Goal: Transaction & Acquisition: Purchase product/service

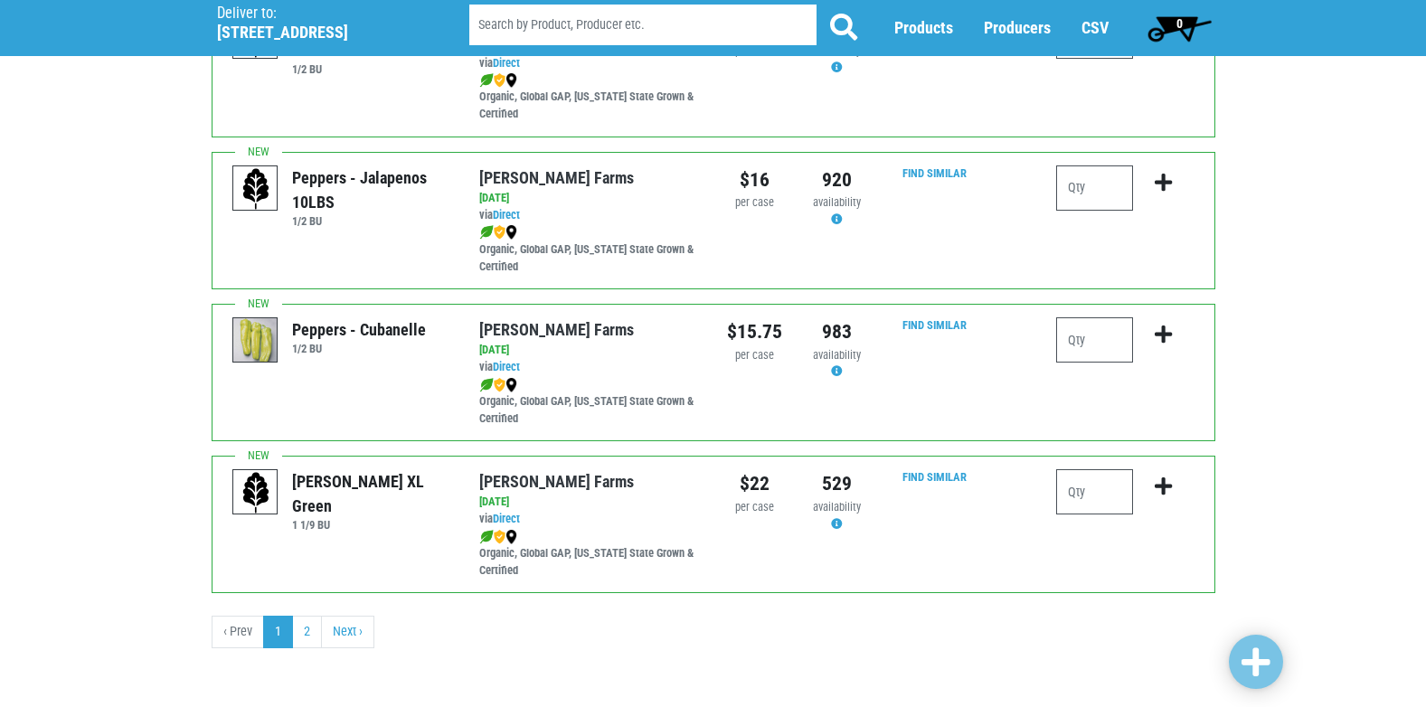
scroll to position [2643, 0]
click at [333, 640] on link "Next ›" at bounding box center [347, 631] width 53 height 33
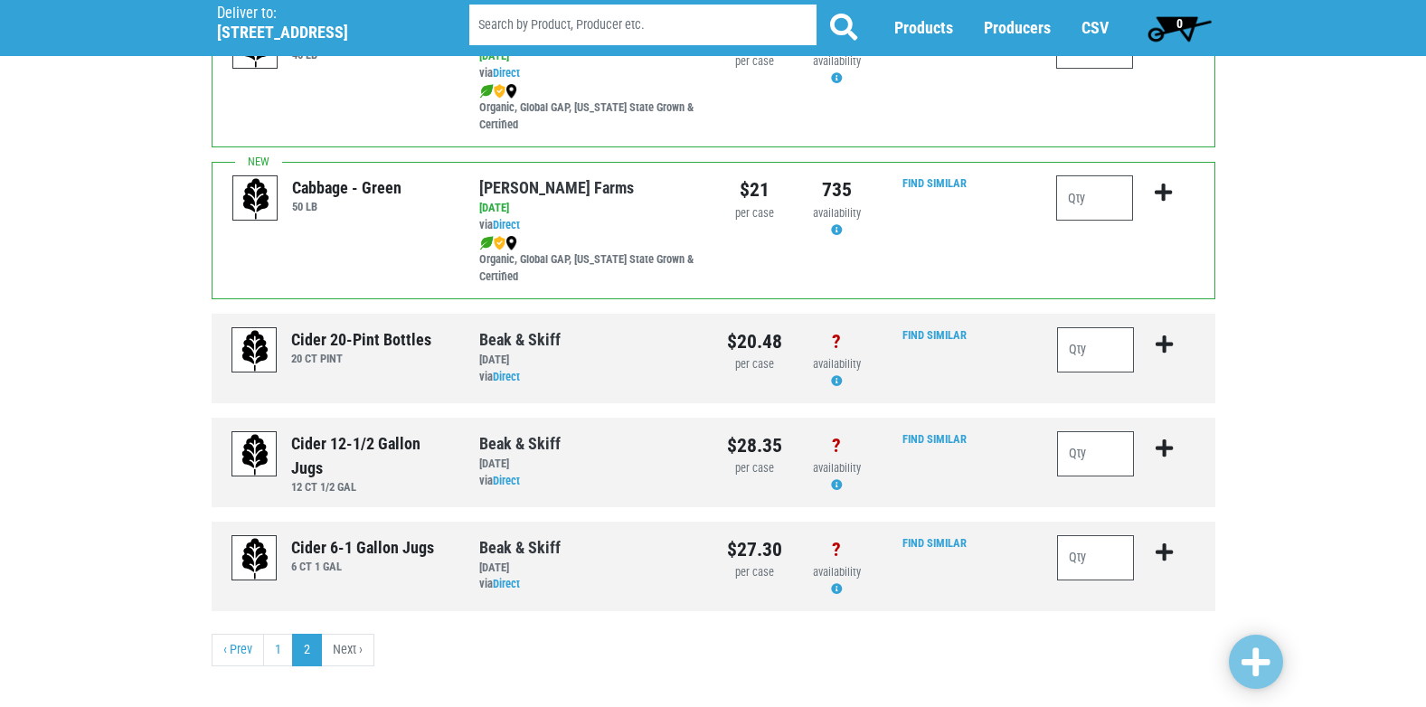
scroll to position [362, 0]
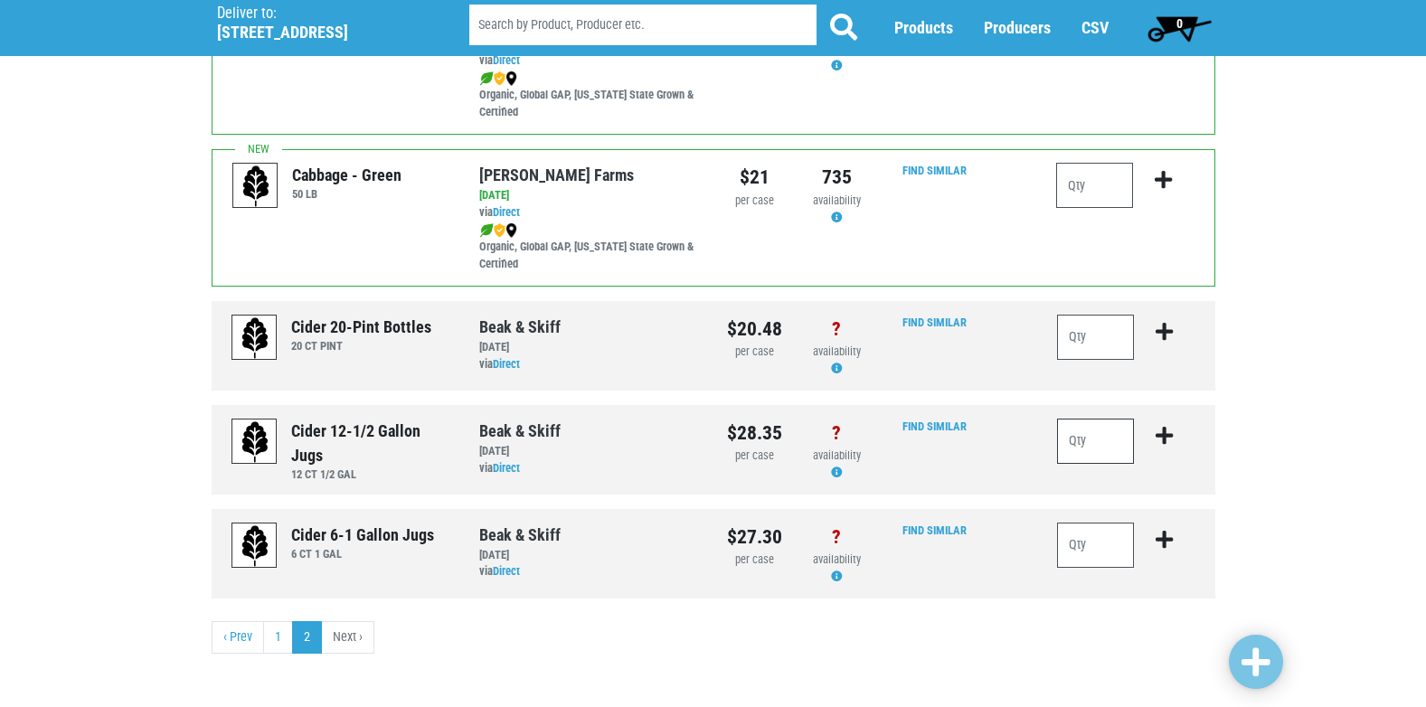
click at [1093, 433] on input "number" at bounding box center [1096, 441] width 78 height 45
type input "10"
click at [1167, 435] on icon "submit" at bounding box center [1164, 436] width 17 height 20
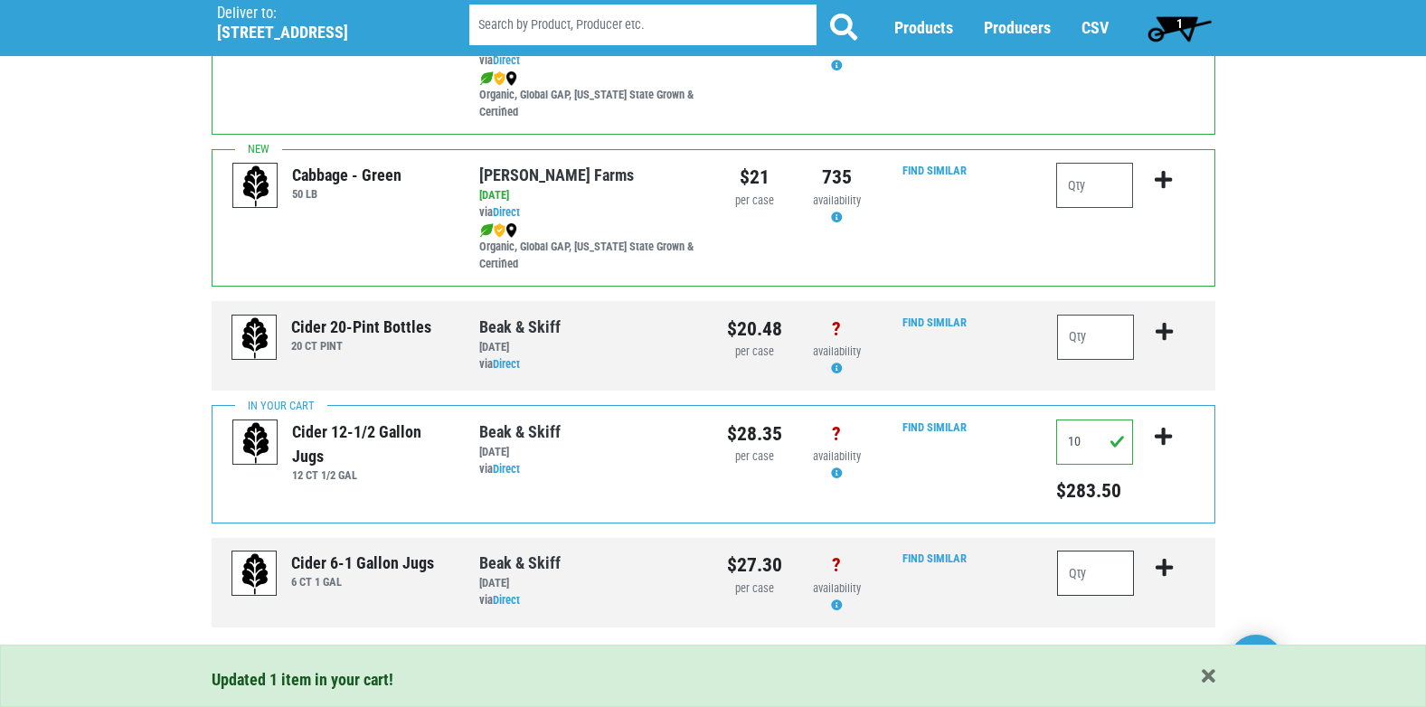
click at [1091, 579] on input "number" at bounding box center [1096, 573] width 78 height 45
type input "10"
click at [1165, 563] on icon "submit" at bounding box center [1164, 568] width 17 height 20
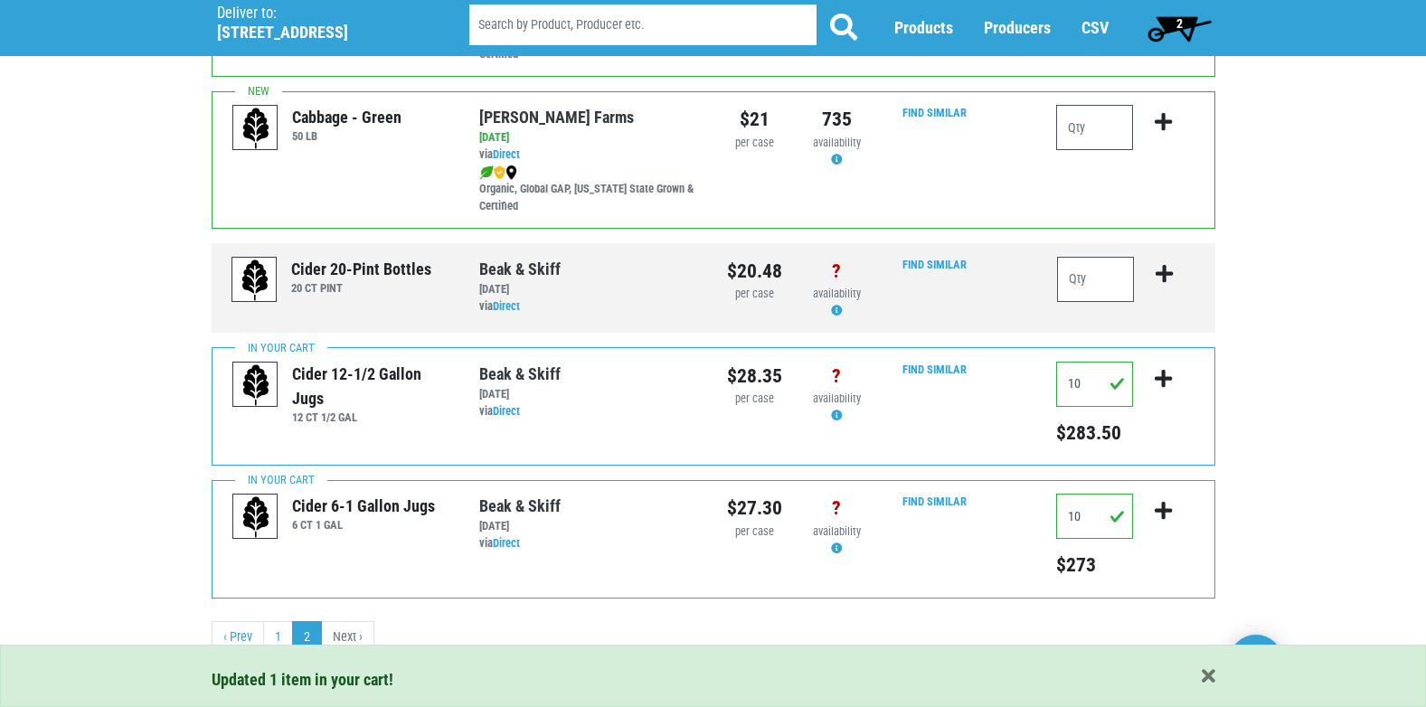
scroll to position [426, 0]
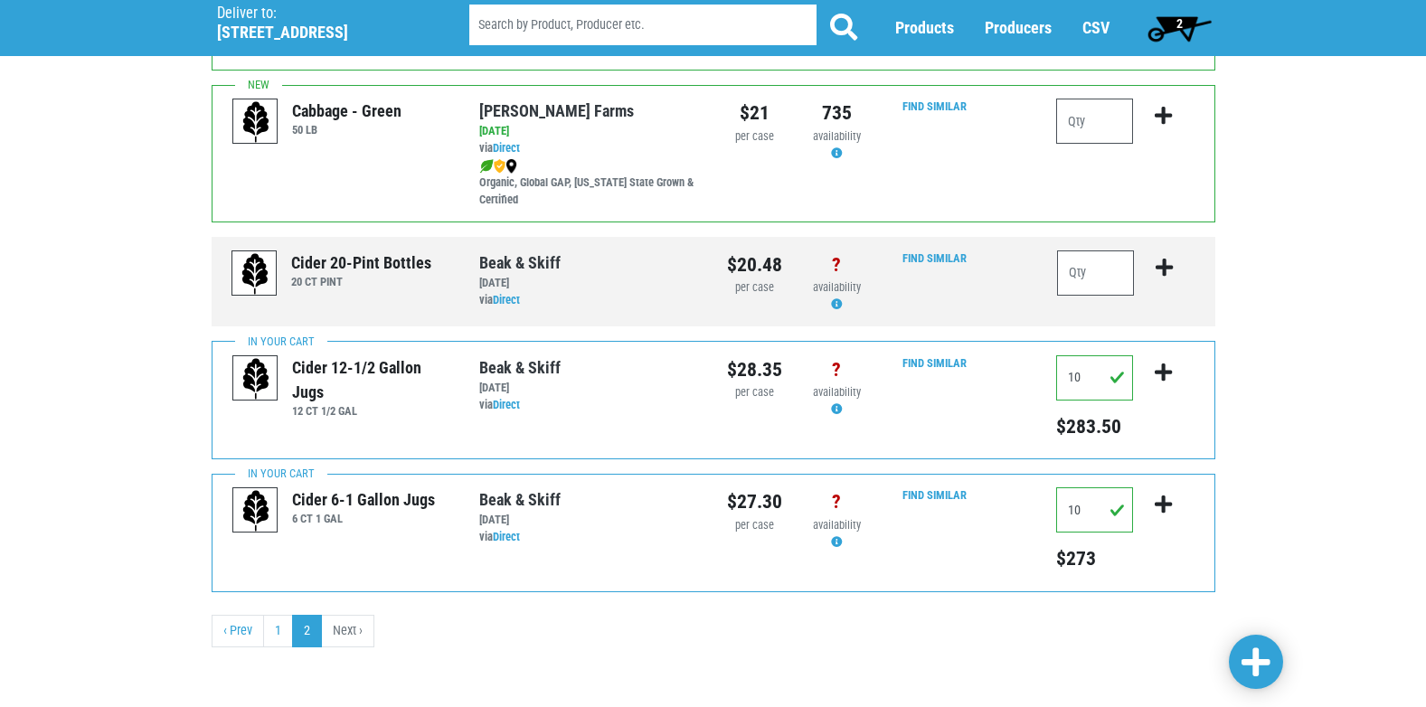
click at [1174, 18] on span "2" at bounding box center [1180, 28] width 80 height 36
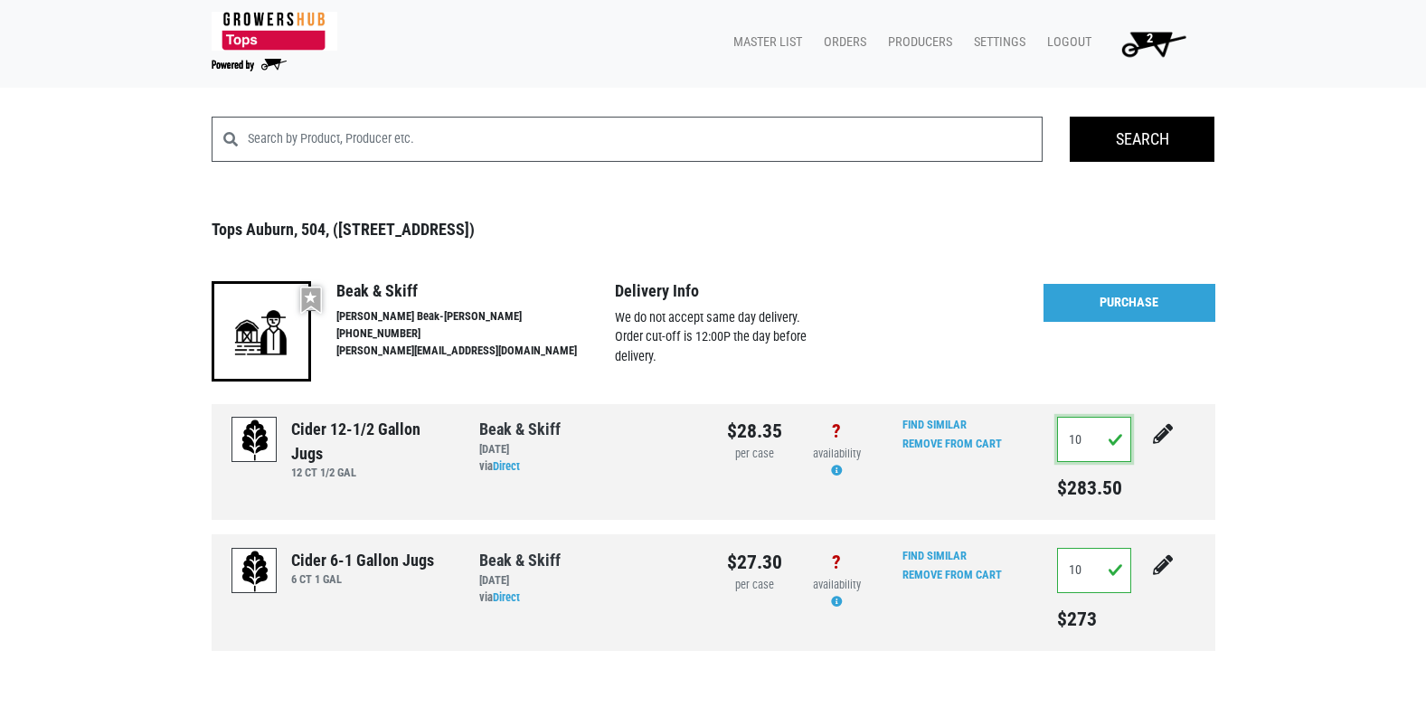
click at [1084, 441] on input "10" at bounding box center [1094, 439] width 75 height 45
type input "15"
click at [1141, 417] on button "submit" at bounding box center [1163, 445] width 45 height 57
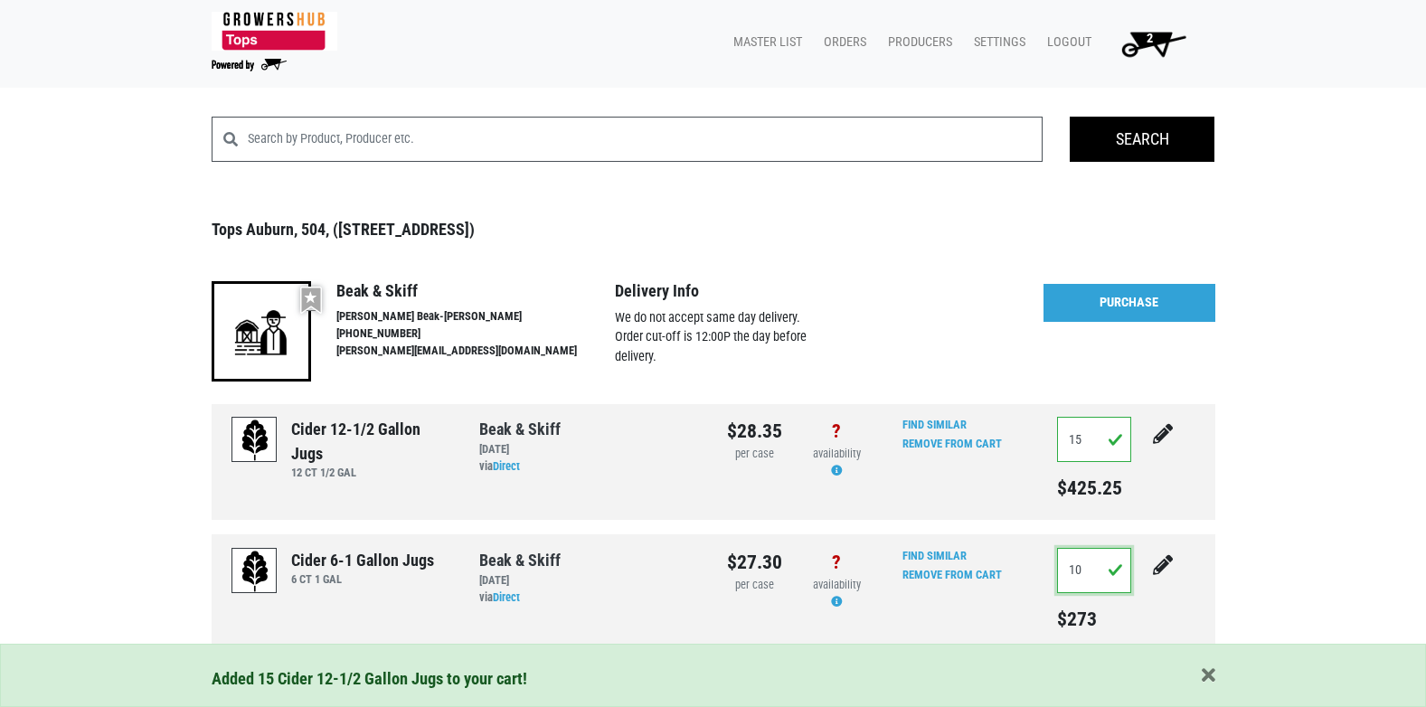
click at [1087, 558] on input "10" at bounding box center [1094, 570] width 75 height 45
type input "15"
click at [1141, 548] on button "submit" at bounding box center [1163, 576] width 45 height 57
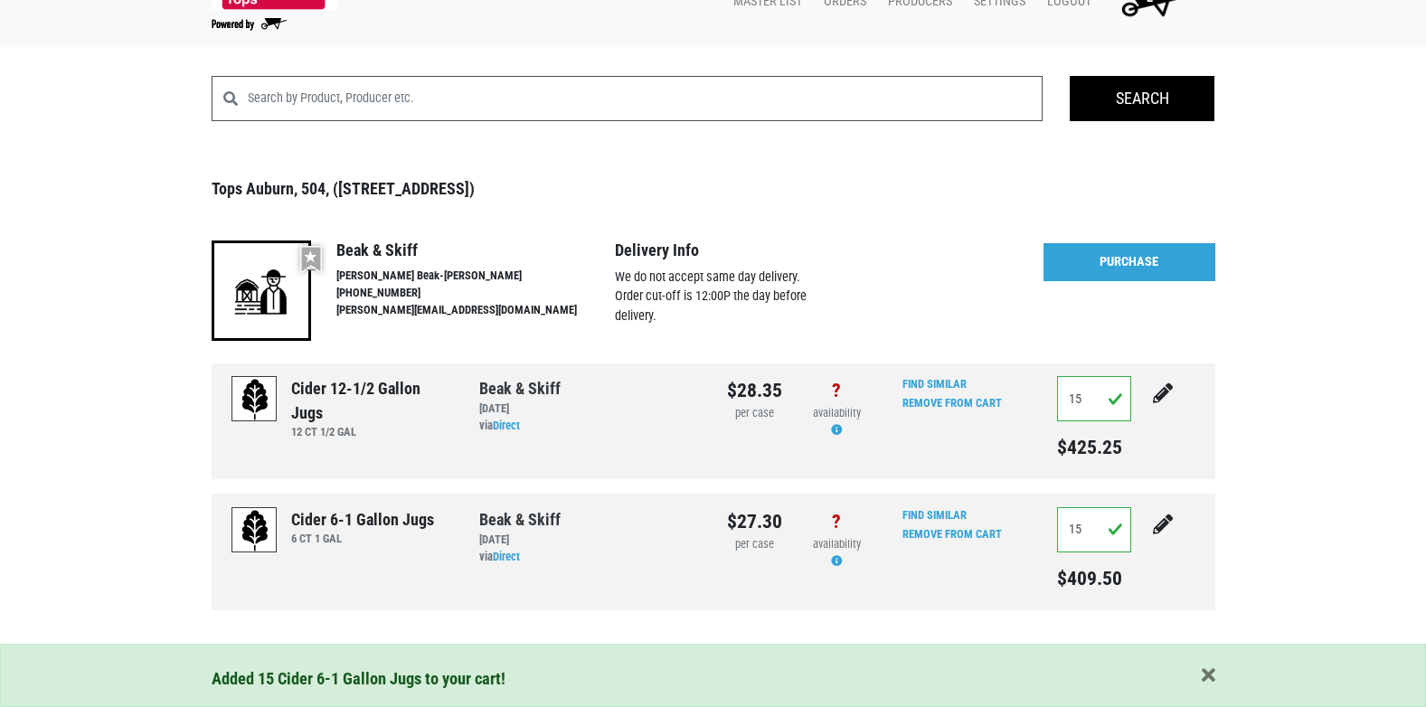
scroll to position [90, 0]
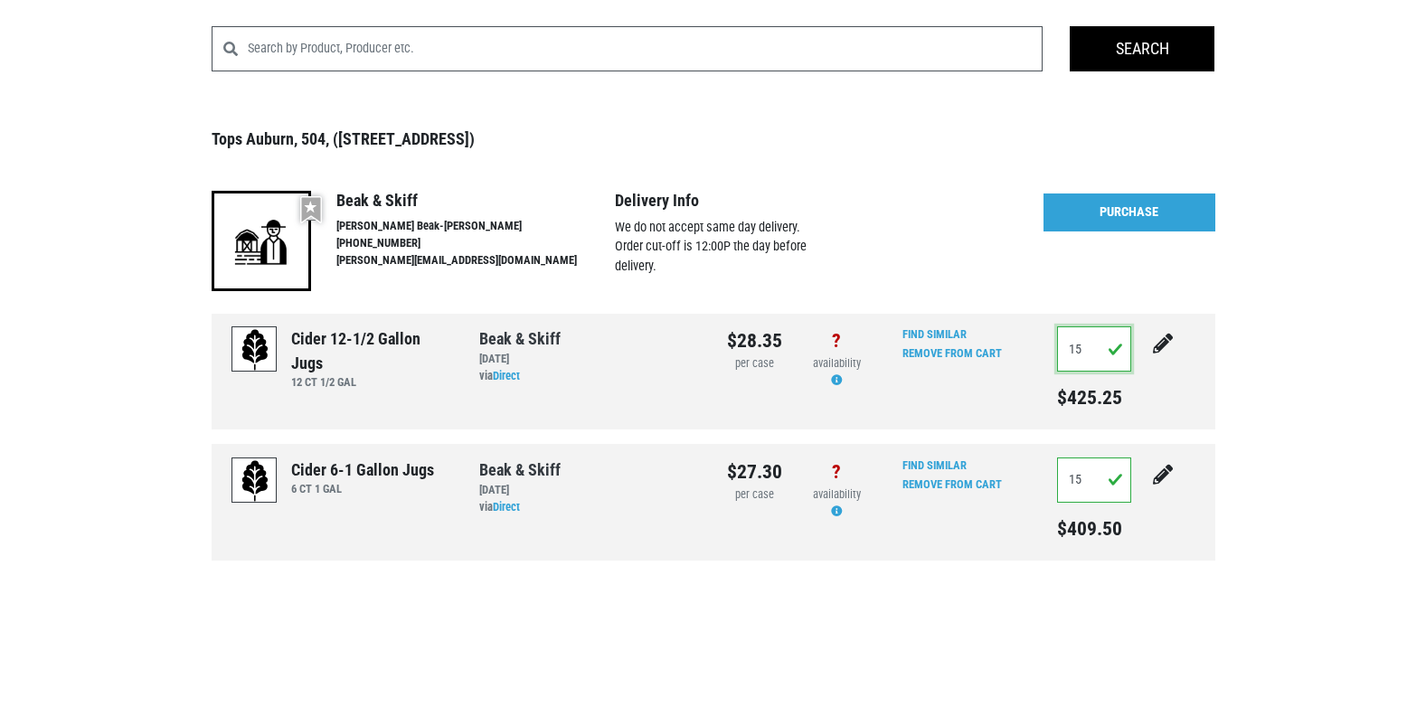
click at [1088, 358] on input "15" at bounding box center [1094, 349] width 75 height 45
type input "10"
click at [1087, 478] on input "15" at bounding box center [1094, 480] width 75 height 45
type input "10"
click at [1090, 349] on input "10" at bounding box center [1094, 349] width 75 height 45
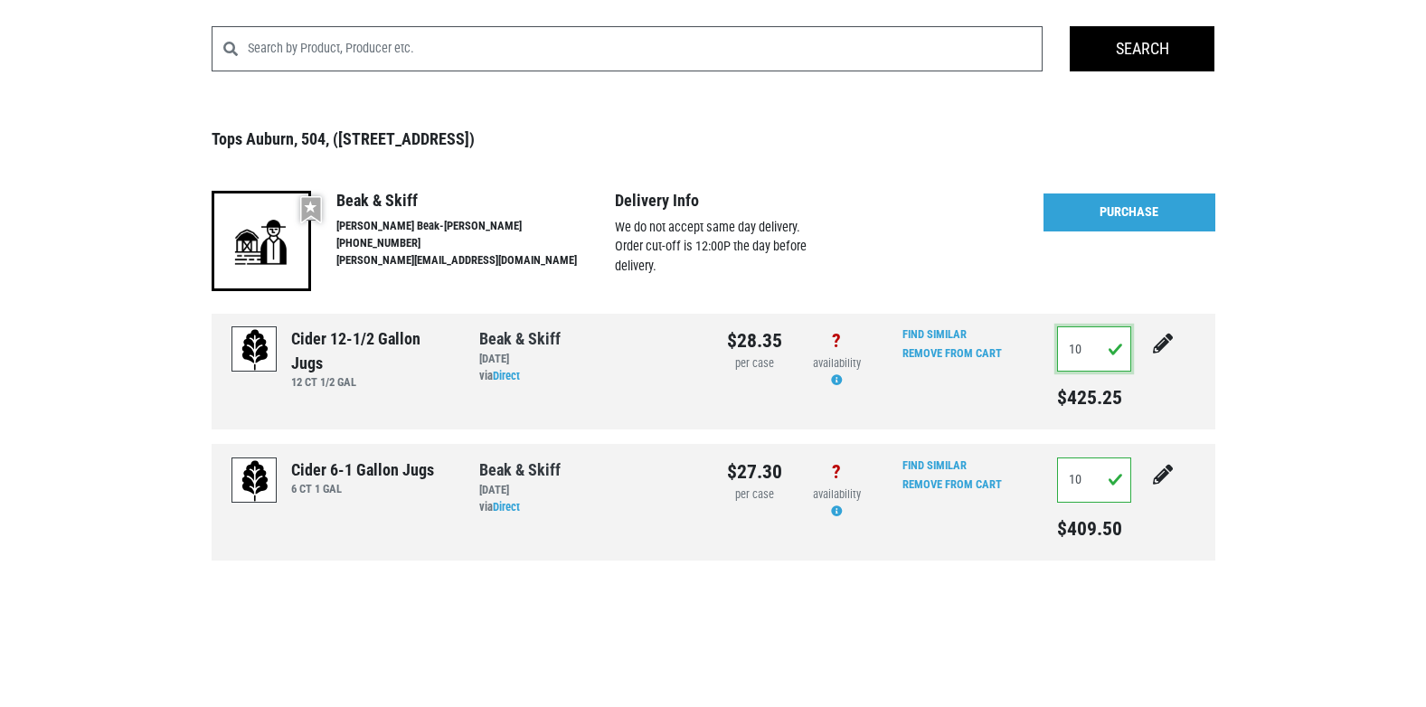
click at [1141, 327] on button "submit" at bounding box center [1163, 355] width 45 height 57
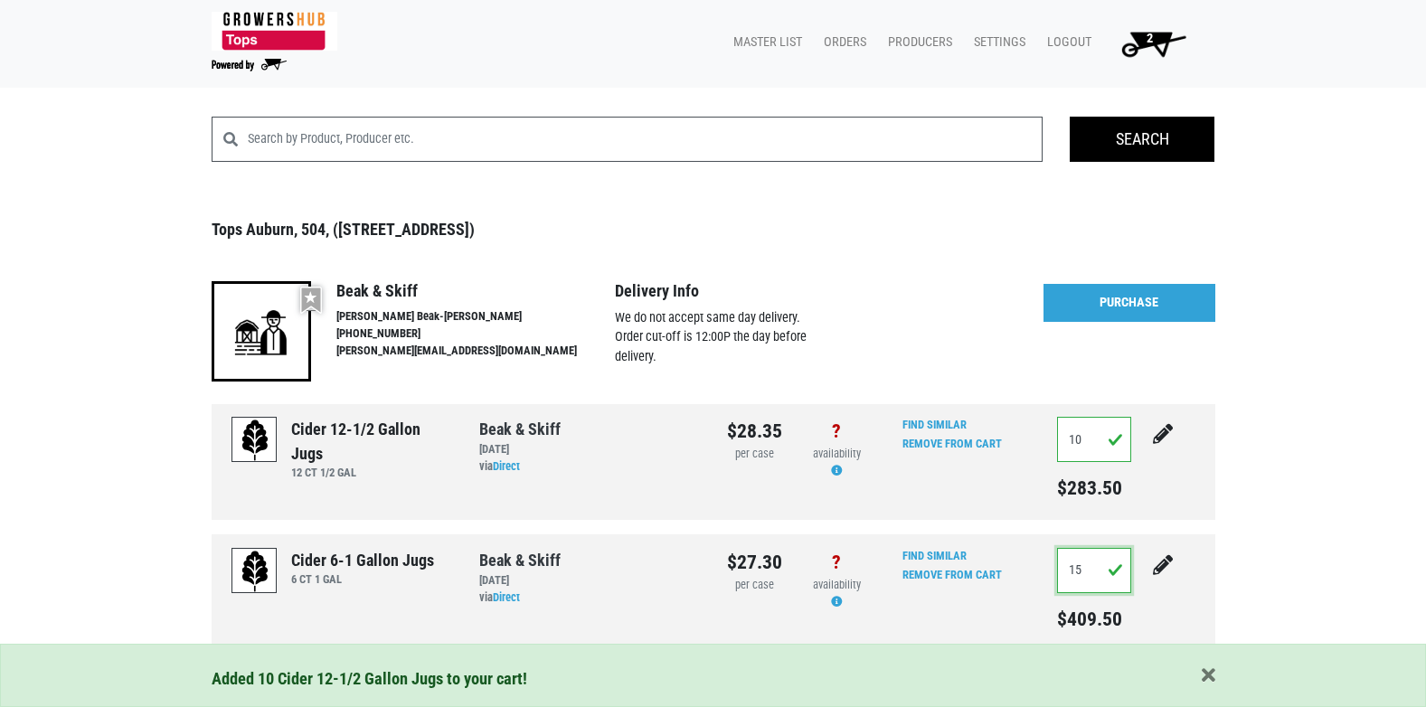
click at [1090, 573] on input "15" at bounding box center [1094, 570] width 75 height 45
type input "10"
click at [1141, 548] on button "submit" at bounding box center [1163, 576] width 45 height 57
click at [1159, 302] on link "Purchase" at bounding box center [1130, 303] width 172 height 38
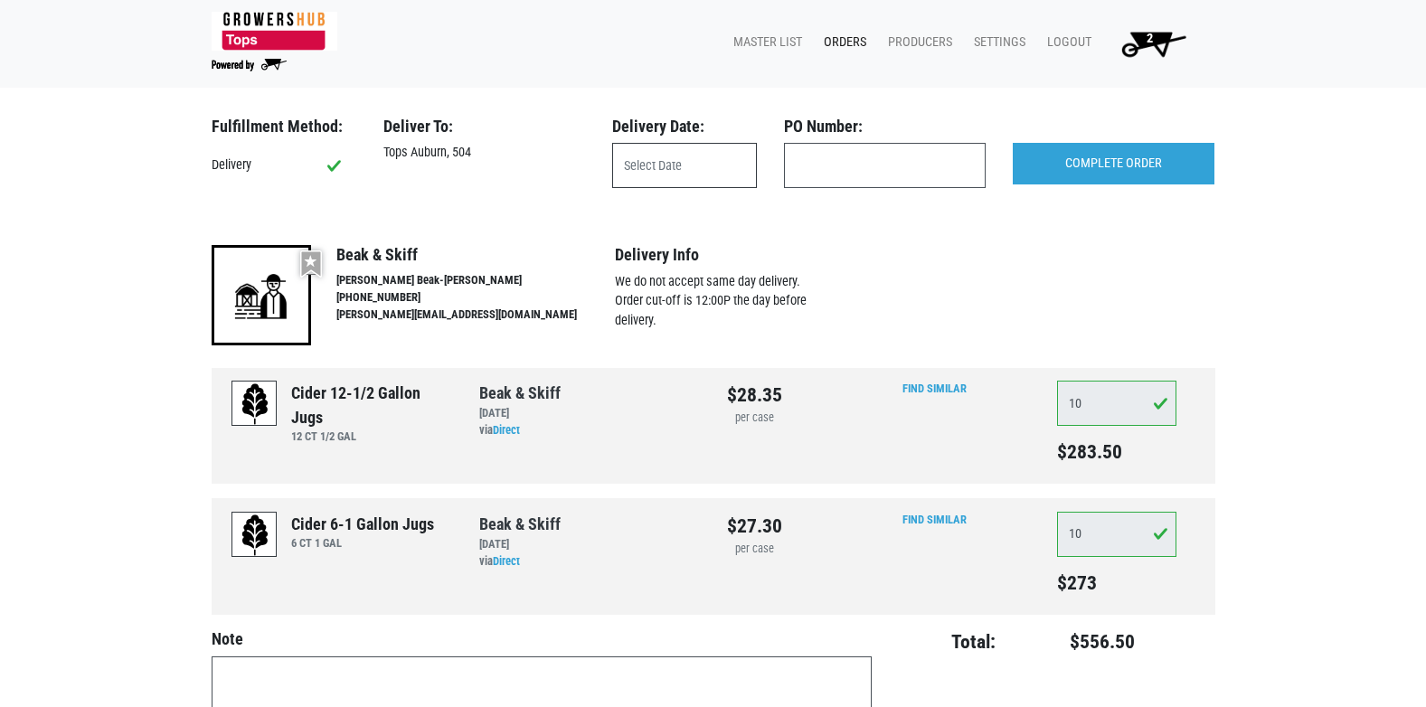
click at [705, 176] on input "text" at bounding box center [684, 165] width 145 height 45
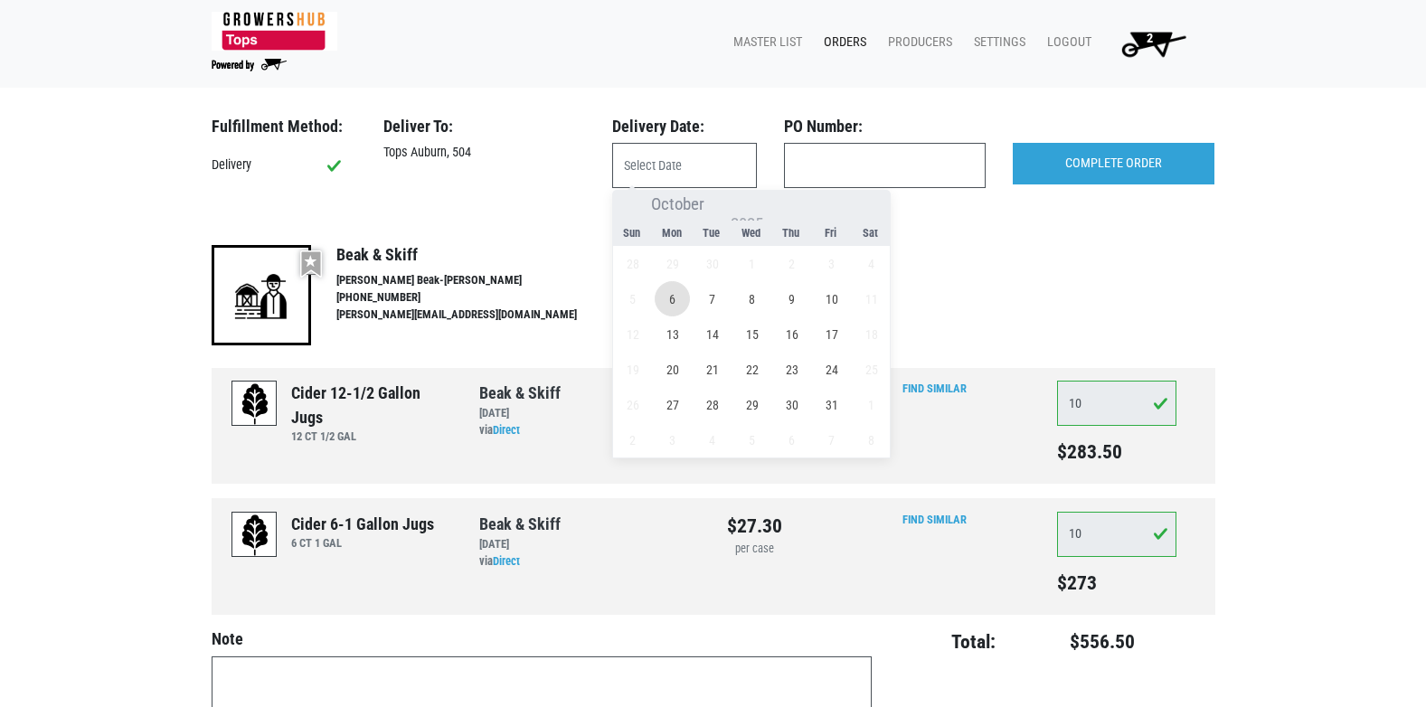
click at [677, 303] on span "6" at bounding box center [672, 298] width 35 height 35
type input "[DATE]"
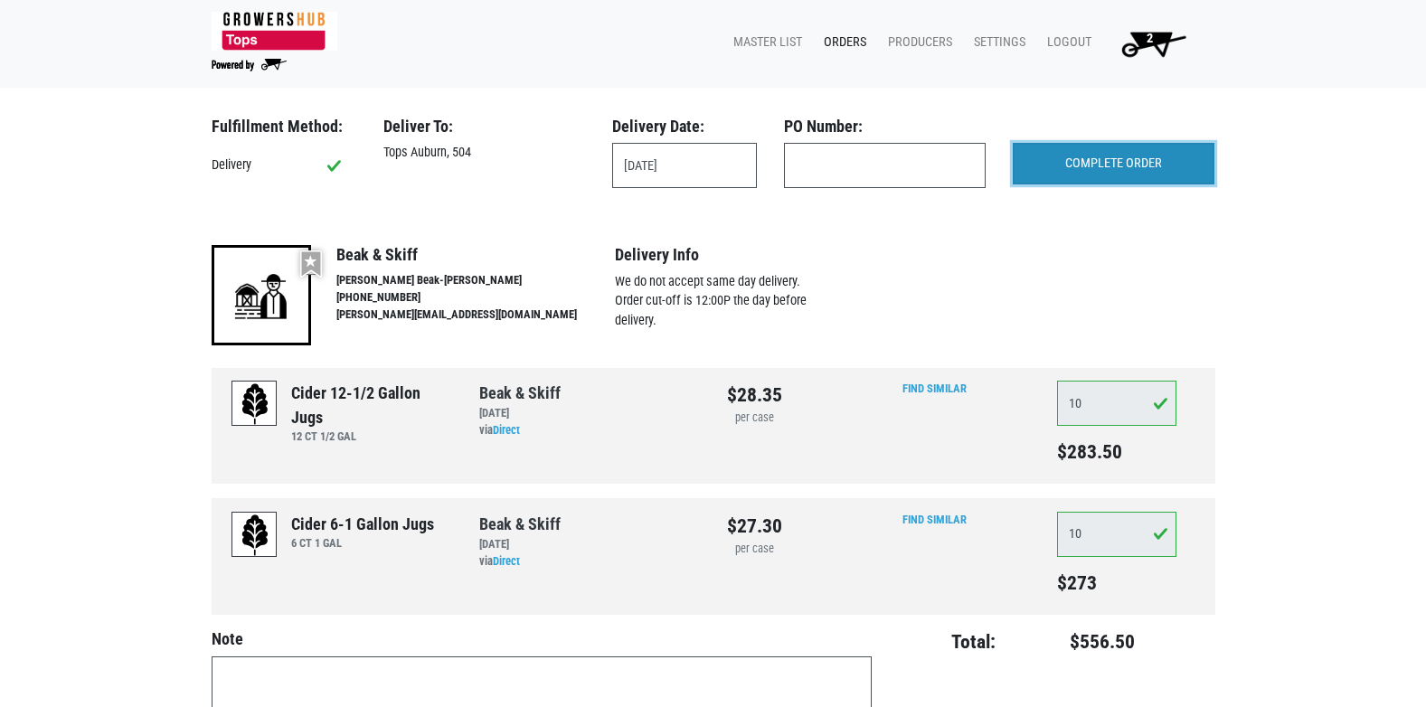
click at [1111, 155] on input "COMPLETE ORDER" at bounding box center [1114, 164] width 202 height 42
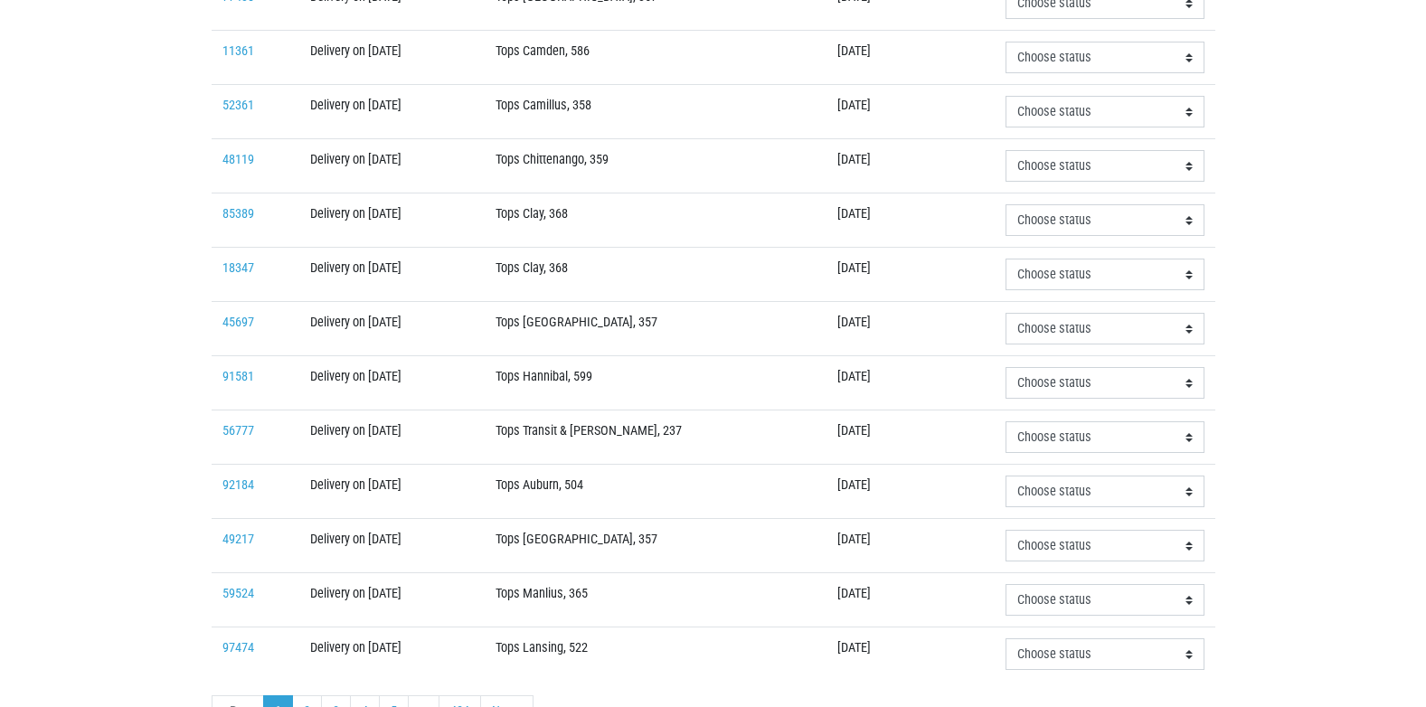
scroll to position [452, 0]
